Goal: Find specific page/section

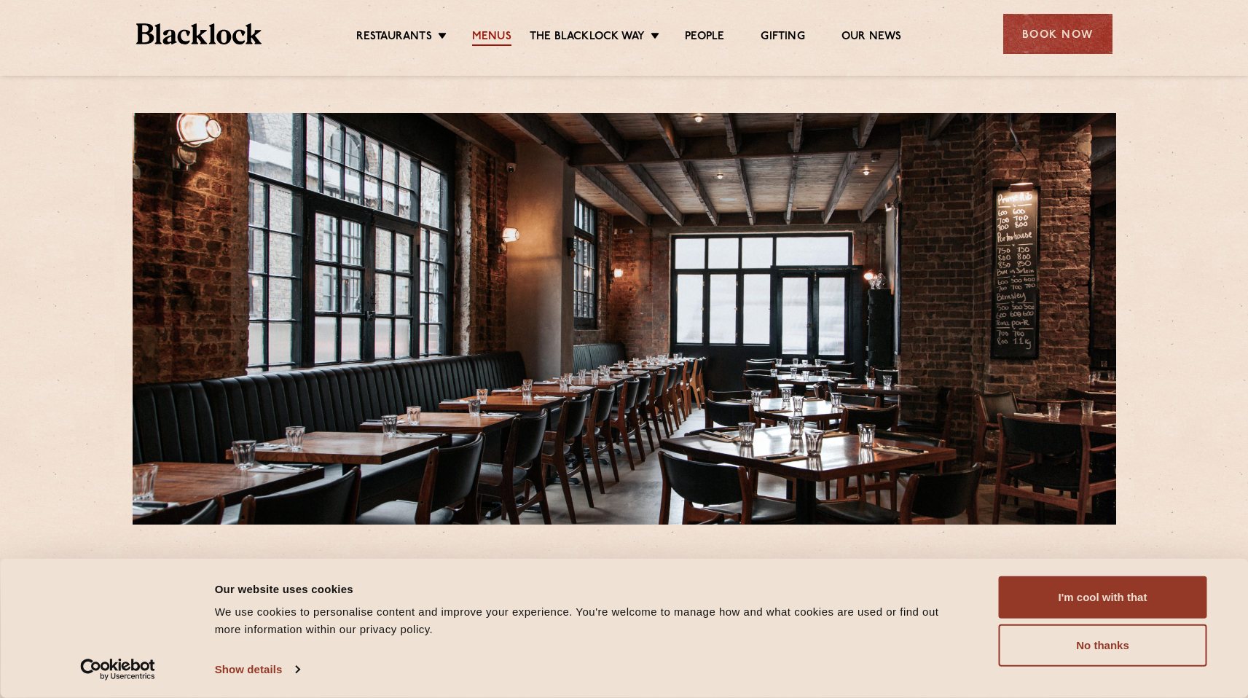
click at [490, 38] on link "Menus" at bounding box center [491, 38] width 39 height 16
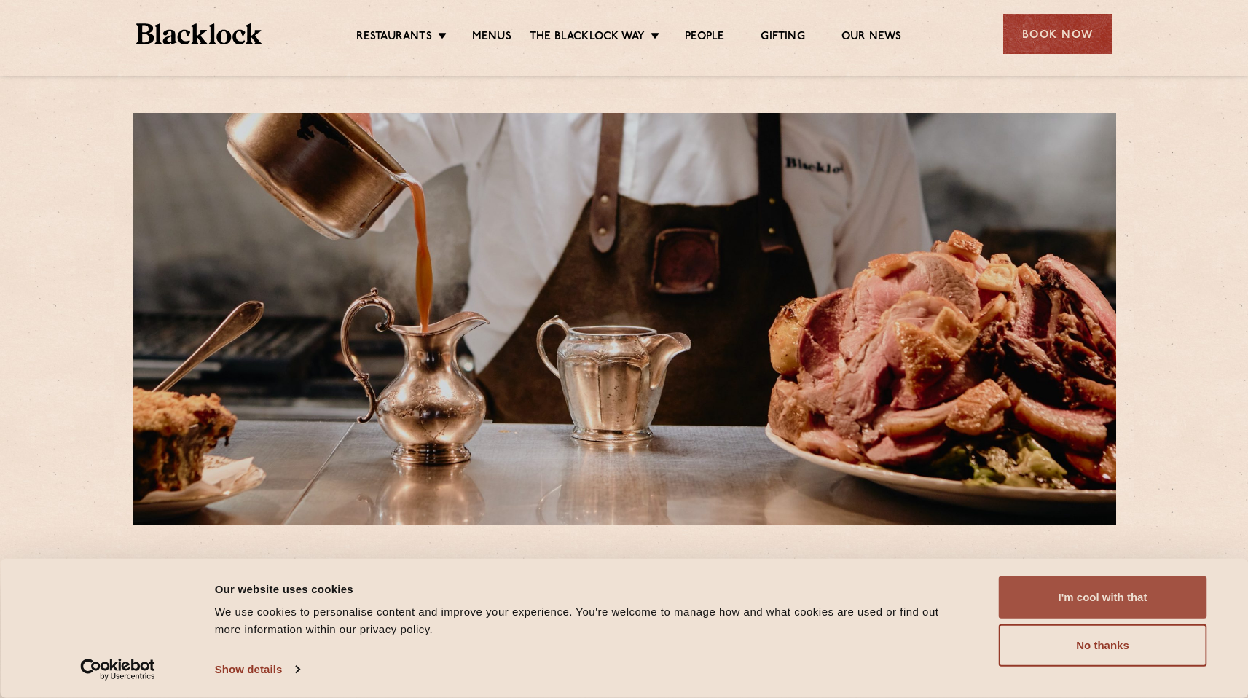
click at [1125, 599] on button "I'm cool with that" at bounding box center [1103, 597] width 208 height 42
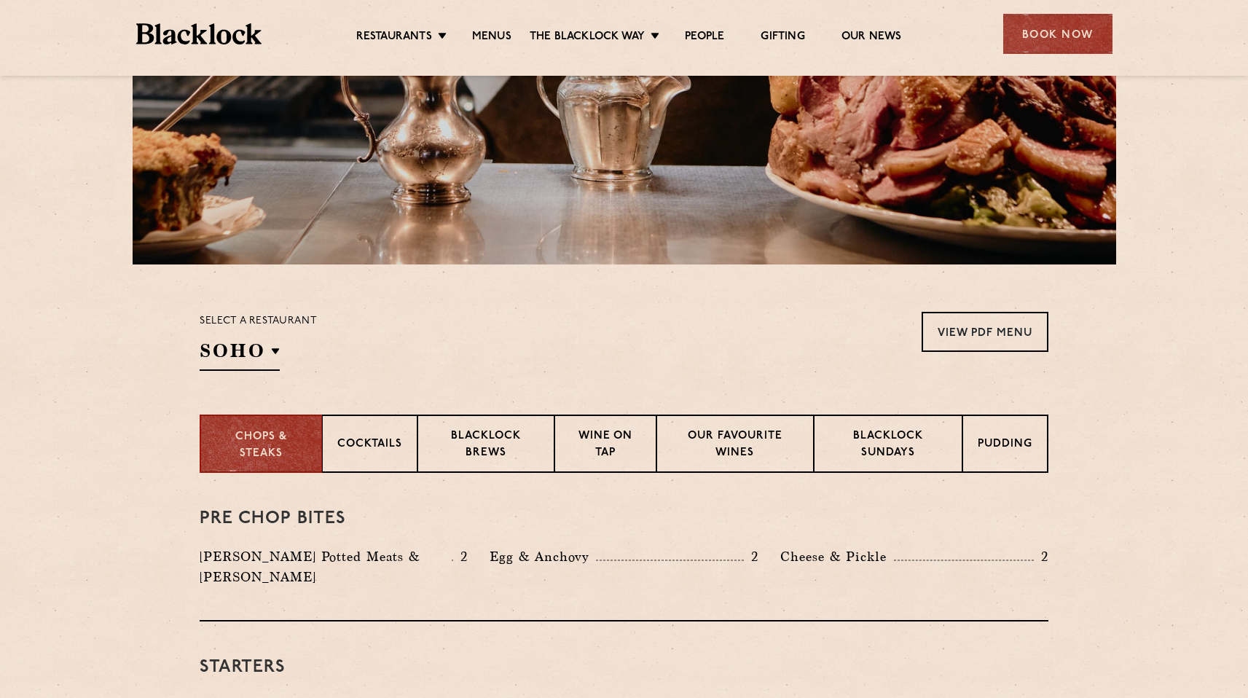
scroll to position [209, 0]
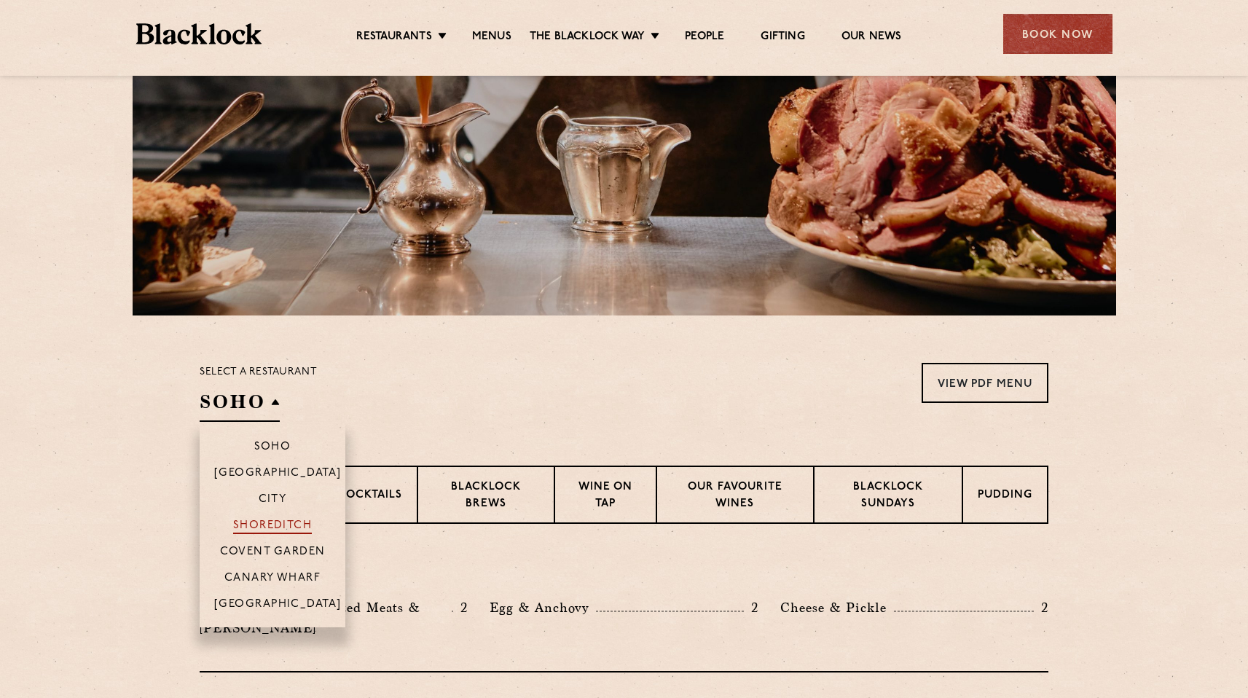
click at [281, 521] on p "Shoreditch" at bounding box center [272, 527] width 79 height 15
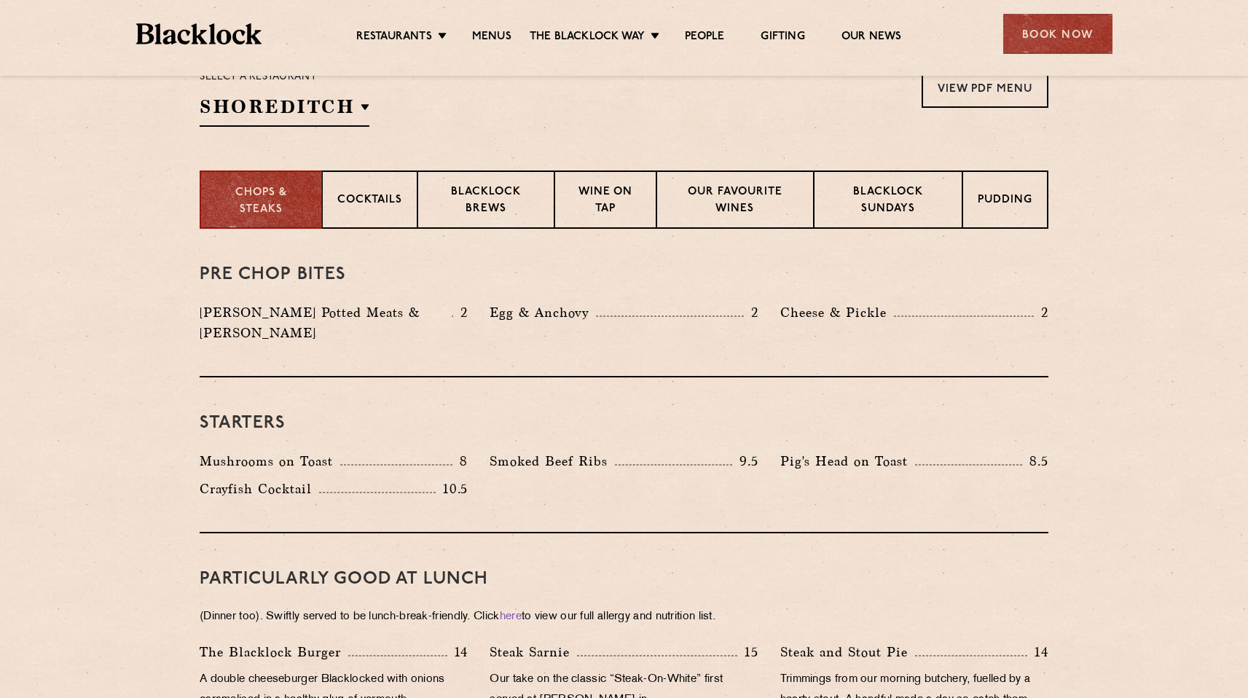
scroll to position [485, 0]
